Goal: Task Accomplishment & Management: Complete application form

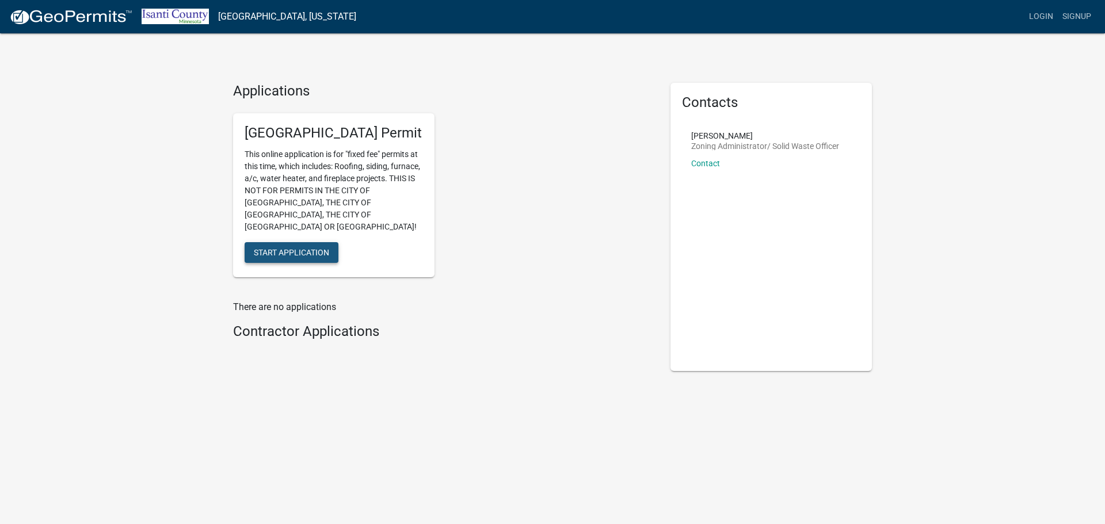
click at [319, 247] on span "Start Application" at bounding box center [291, 251] width 75 height 9
click at [1038, 16] on link "Login" at bounding box center [1040, 17] width 33 height 22
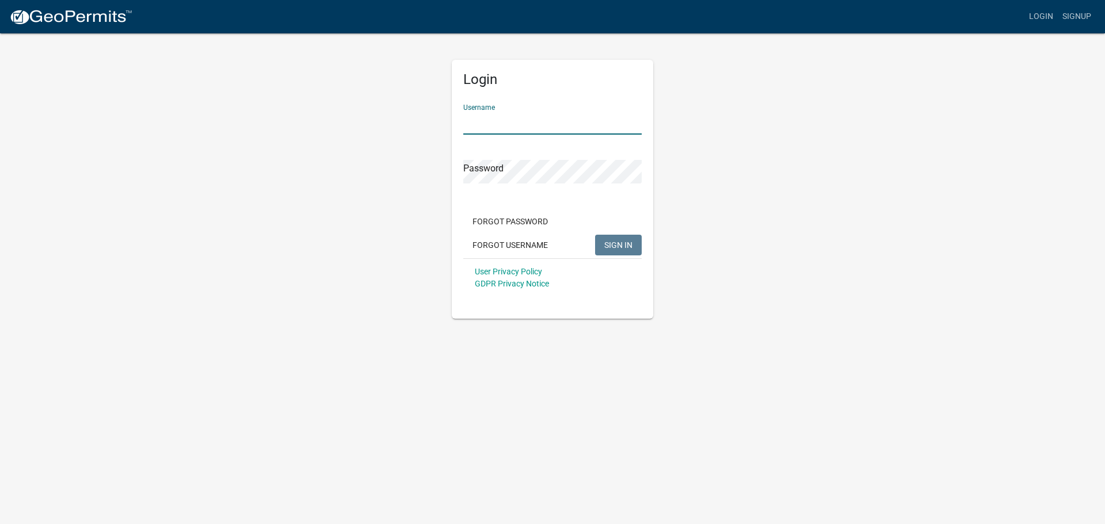
click at [590, 121] on input "Username" at bounding box center [552, 123] width 178 height 24
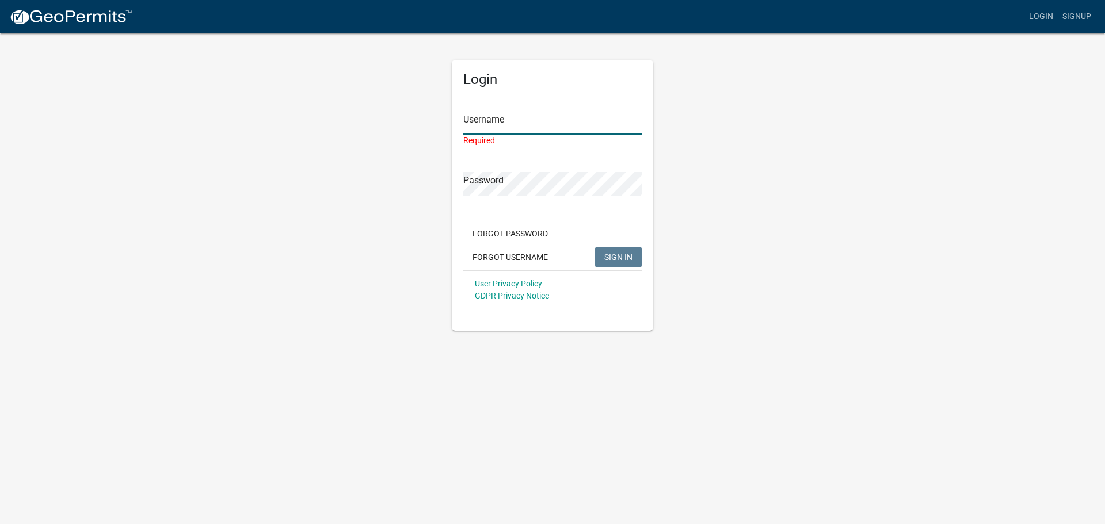
click at [564, 123] on input "Username" at bounding box center [552, 123] width 178 height 24
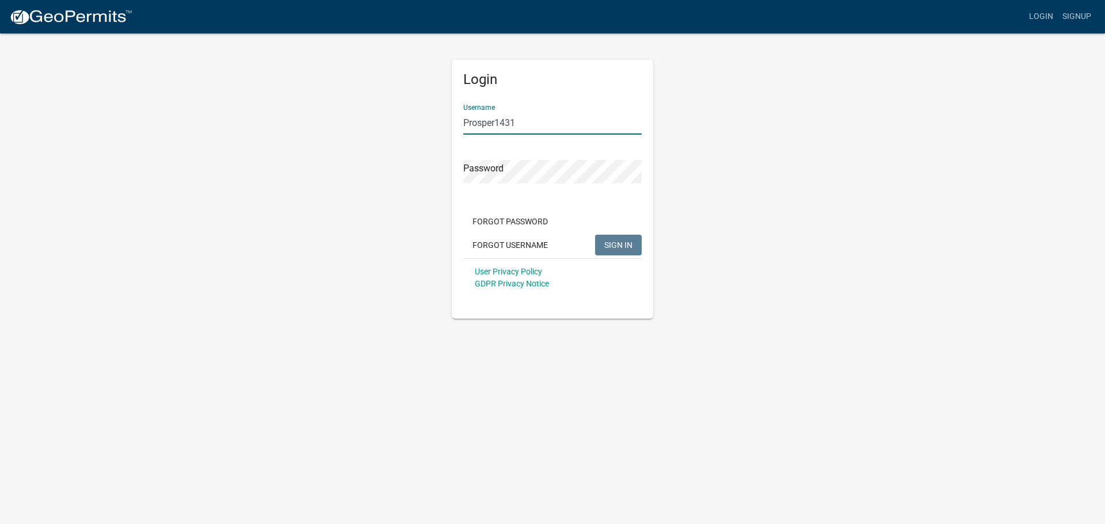
type input "Prosper1431"
click at [616, 243] on span "SIGN IN" at bounding box center [618, 244] width 28 height 9
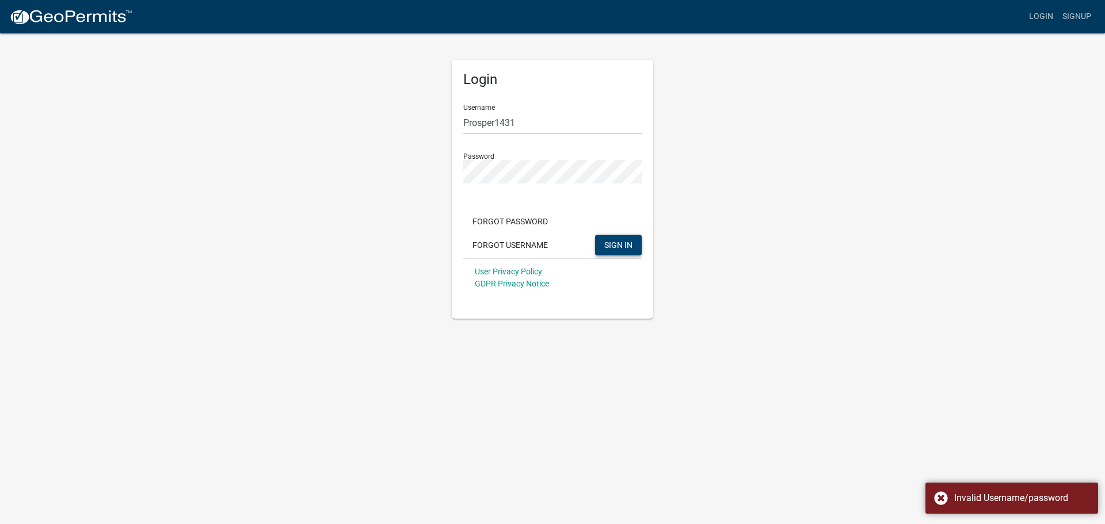
click at [783, 201] on div "Login Username Prosper1431 Password Forgot Password Forgot Username SIGN IN Use…" at bounding box center [552, 175] width 656 height 287
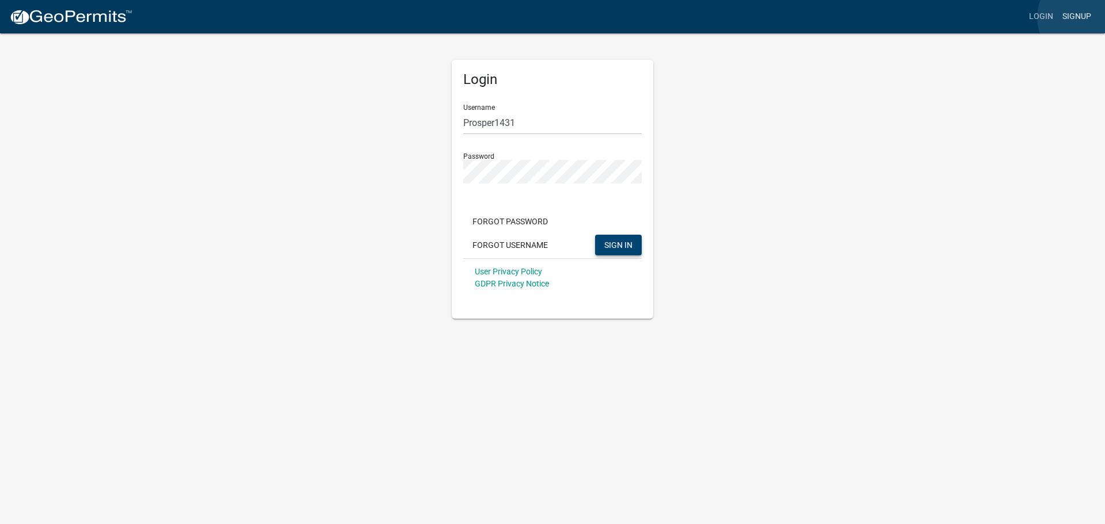
click at [1084, 17] on link "Signup" at bounding box center [1077, 17] width 38 height 22
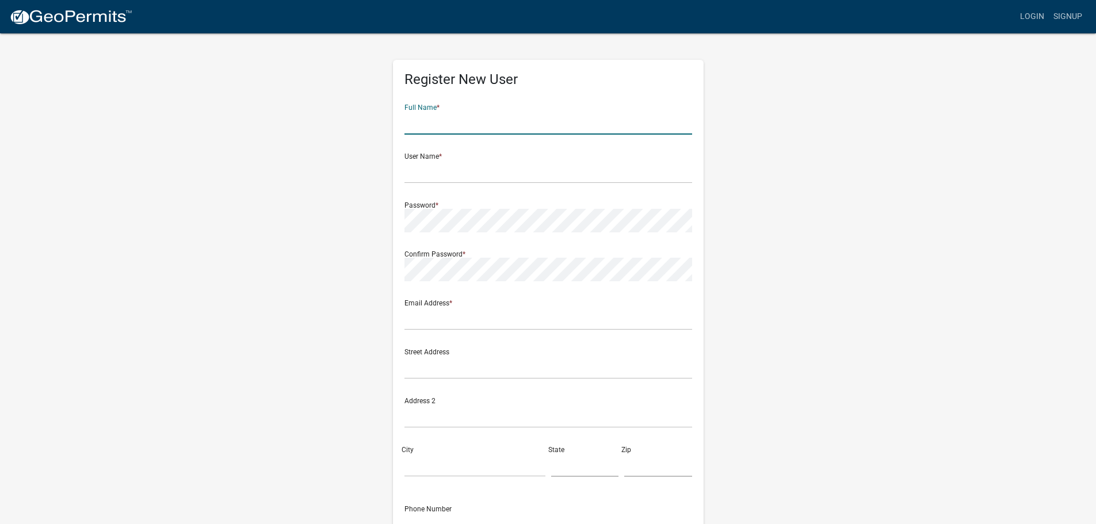
click at [503, 118] on input "text" at bounding box center [549, 123] width 288 height 24
type input "[PERSON_NAME] Company"
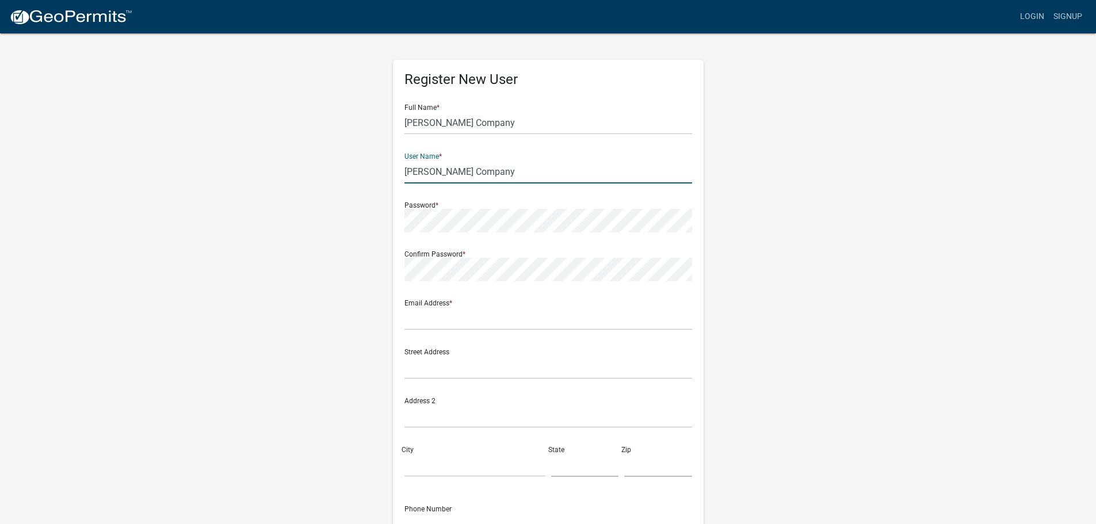
drag, startPoint x: 496, startPoint y: 173, endPoint x: 390, endPoint y: 163, distance: 105.8
click at [390, 163] on div "Register New User Full Name * [PERSON_NAME] Company User Name * [PERSON_NAME] C…" at bounding box center [548, 340] width 328 height 616
type input "Prosper1431"
click at [494, 314] on input "text" at bounding box center [549, 319] width 288 height 24
type input "[PERSON_NAME][EMAIL_ADDRESS][DOMAIN_NAME]"
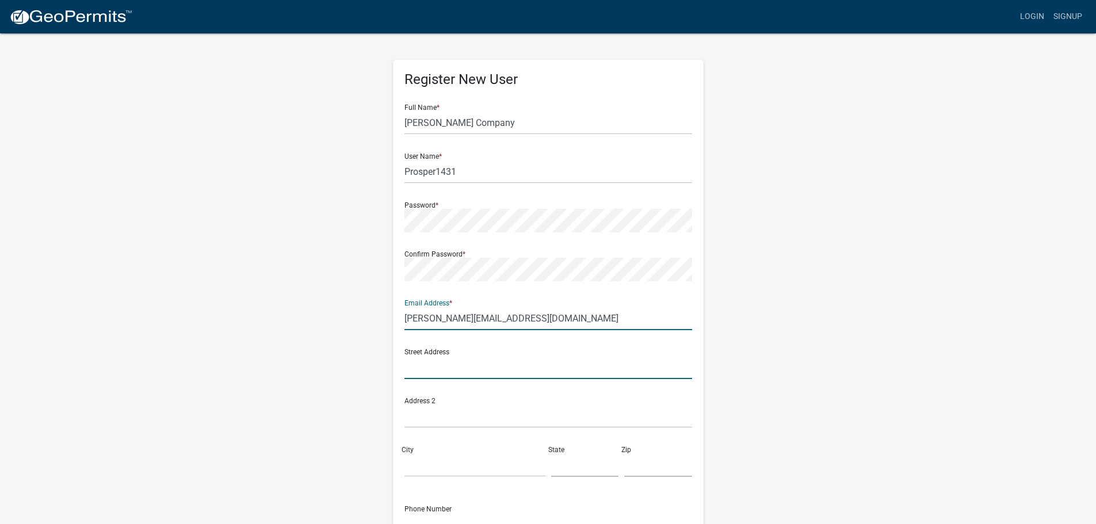
click at [505, 368] on input "text" at bounding box center [549, 368] width 288 height 24
click at [492, 371] on input "text" at bounding box center [549, 368] width 288 height 24
type input "1431 Prosper DRive"
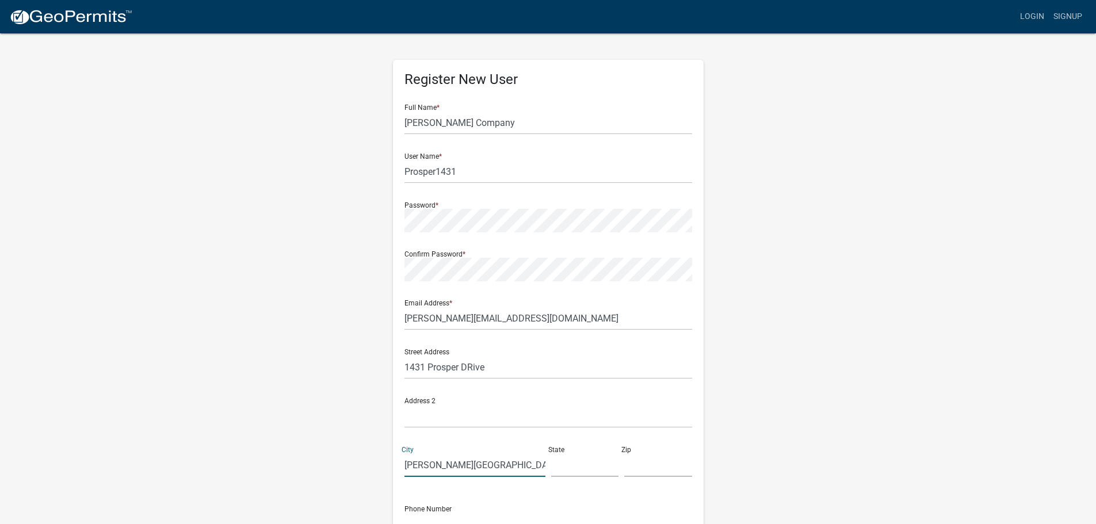
type input "[PERSON_NAME][GEOGRAPHIC_DATA]"
type input "MN"
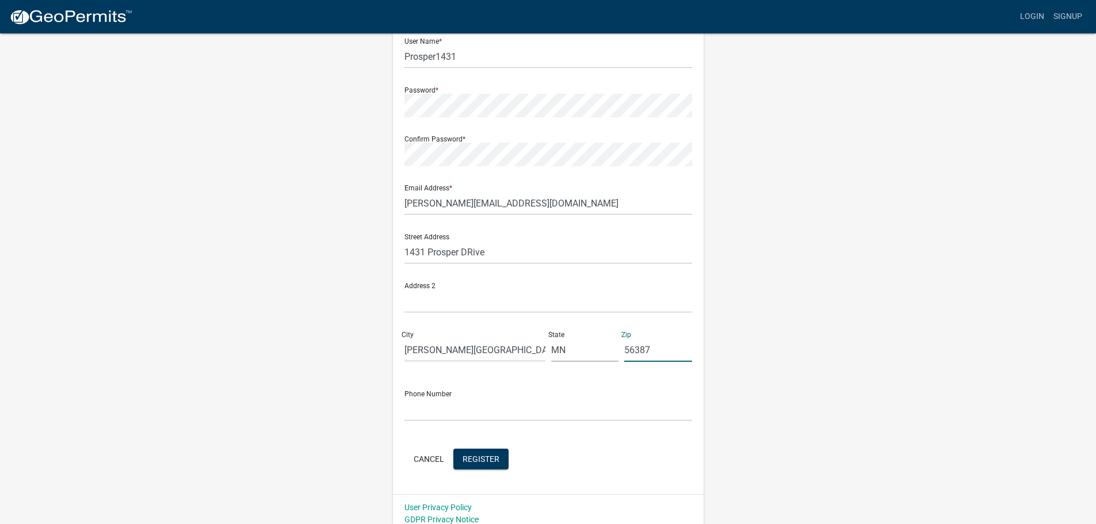
scroll to position [124, 0]
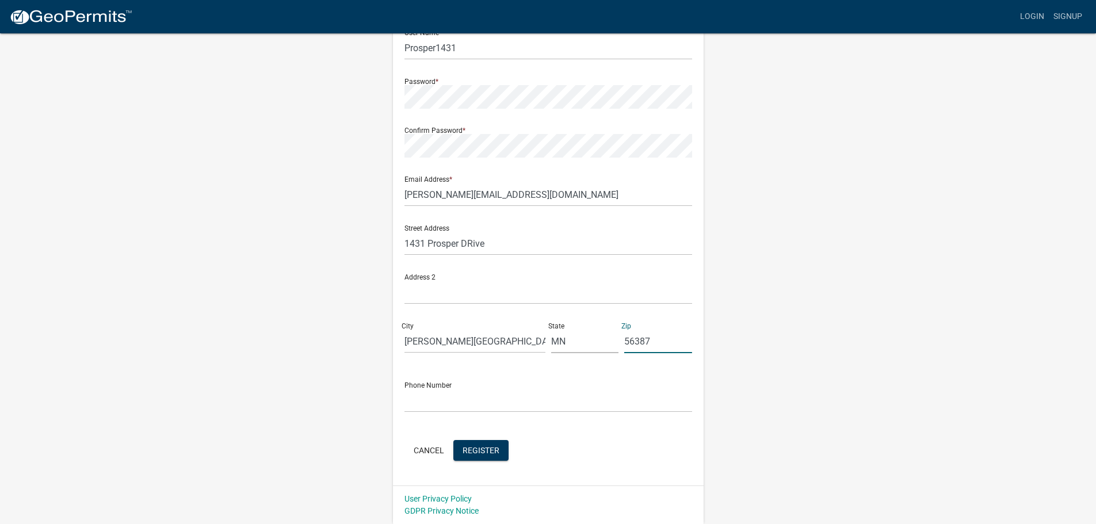
type input "56387"
click at [498, 404] on input "text" at bounding box center [549, 401] width 288 height 24
type input "[PHONE_NUMBER]"
click at [494, 446] on span "Register" at bounding box center [481, 449] width 37 height 9
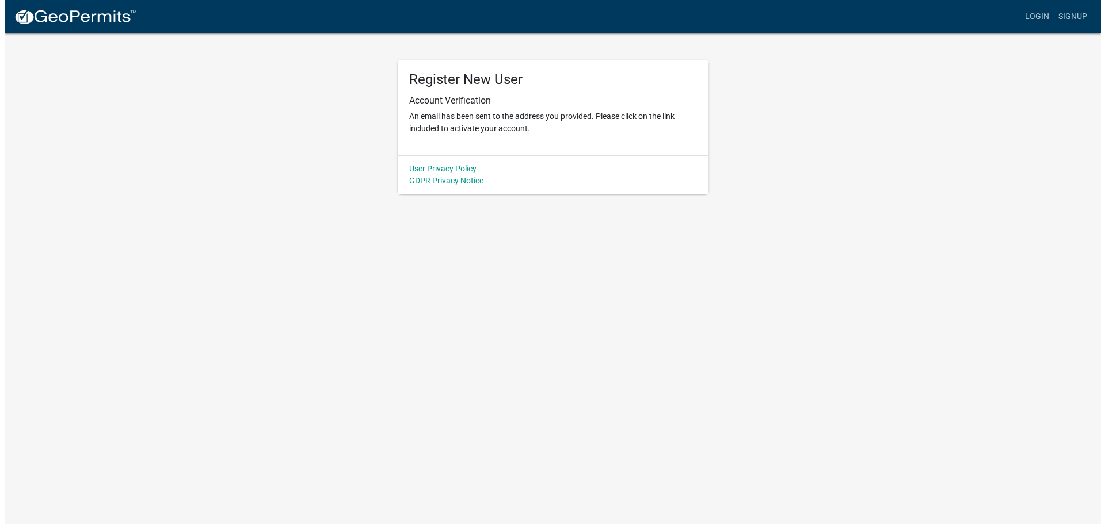
scroll to position [0, 0]
